Goal: Information Seeking & Learning: Learn about a topic

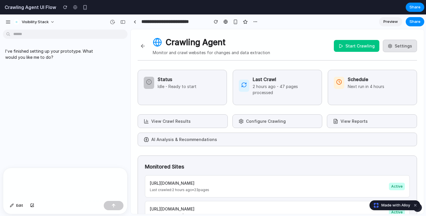
click at [393, 46] on button "Settings" at bounding box center [400, 46] width 34 height 12
click at [393, 48] on button "Settings" at bounding box center [400, 46] width 34 height 12
click at [255, 125] on button "Configure Crawling" at bounding box center [277, 121] width 90 height 14
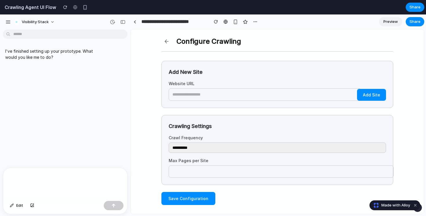
click at [164, 40] on button at bounding box center [166, 41] width 10 height 10
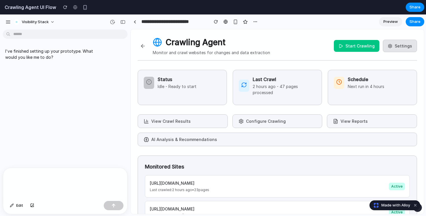
click at [176, 121] on button "View Crawl Results" at bounding box center [183, 121] width 90 height 14
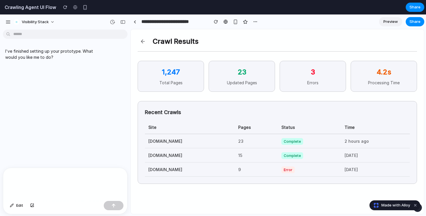
click at [143, 42] on button at bounding box center [143, 41] width 10 height 10
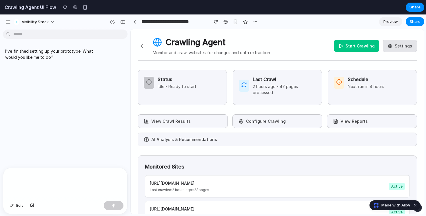
click at [366, 120] on button "View Reports" at bounding box center [372, 121] width 90 height 14
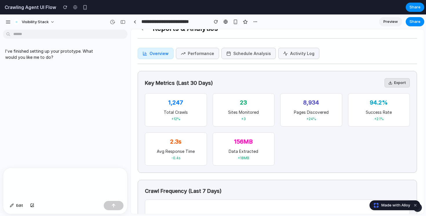
scroll to position [1, 0]
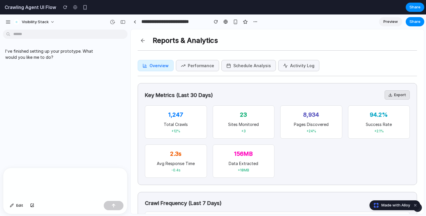
click at [142, 40] on button at bounding box center [143, 40] width 10 height 10
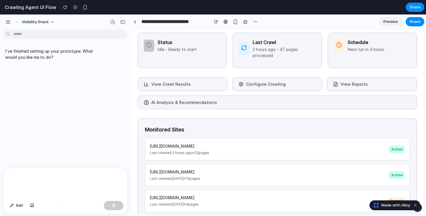
scroll to position [38, 0]
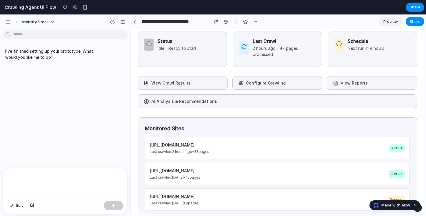
click at [191, 101] on button "AI Analysis & Recommendations" at bounding box center [277, 101] width 279 height 14
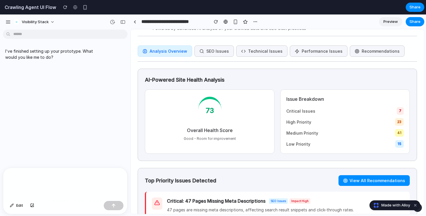
scroll to position [0, 0]
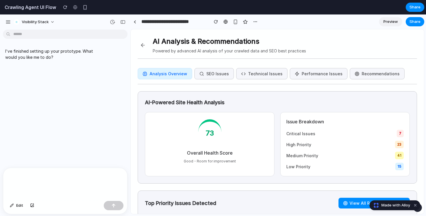
click at [357, 204] on button "View All Recommendations" at bounding box center [373, 203] width 71 height 11
click at [352, 199] on button "View All Recommendations" at bounding box center [373, 203] width 71 height 11
click at [211, 74] on button "SEO Issues" at bounding box center [213, 73] width 39 height 11
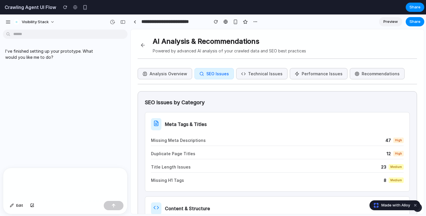
click at [247, 73] on button "Technical Issues" at bounding box center [261, 73] width 51 height 11
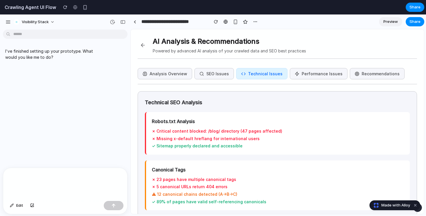
click at [292, 77] on button "Performance Issues" at bounding box center [319, 73] width 58 height 11
